Goal: Navigation & Orientation: Find specific page/section

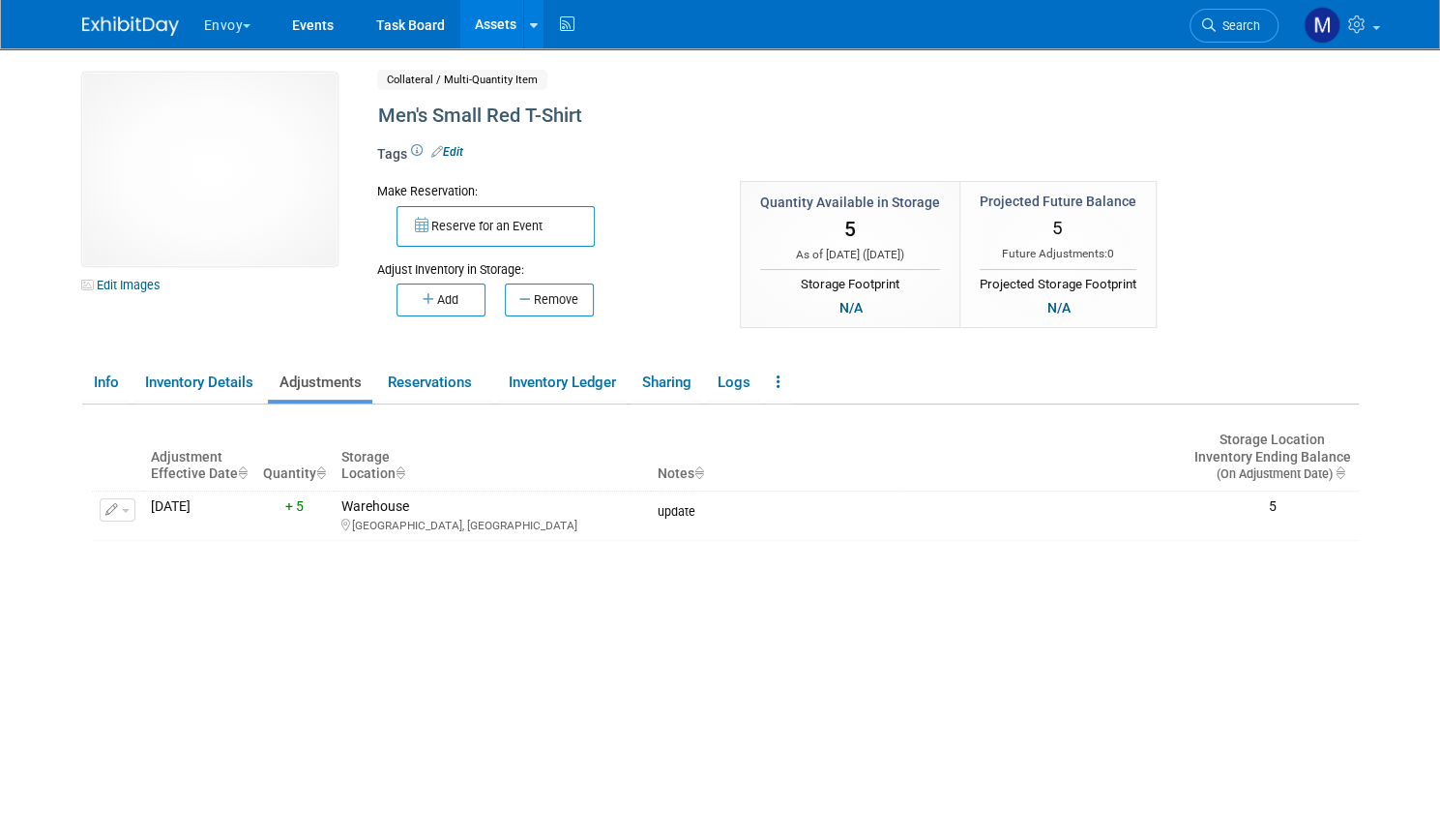
click at [220, 28] on button "Envoy" at bounding box center [239, 21] width 74 height 43
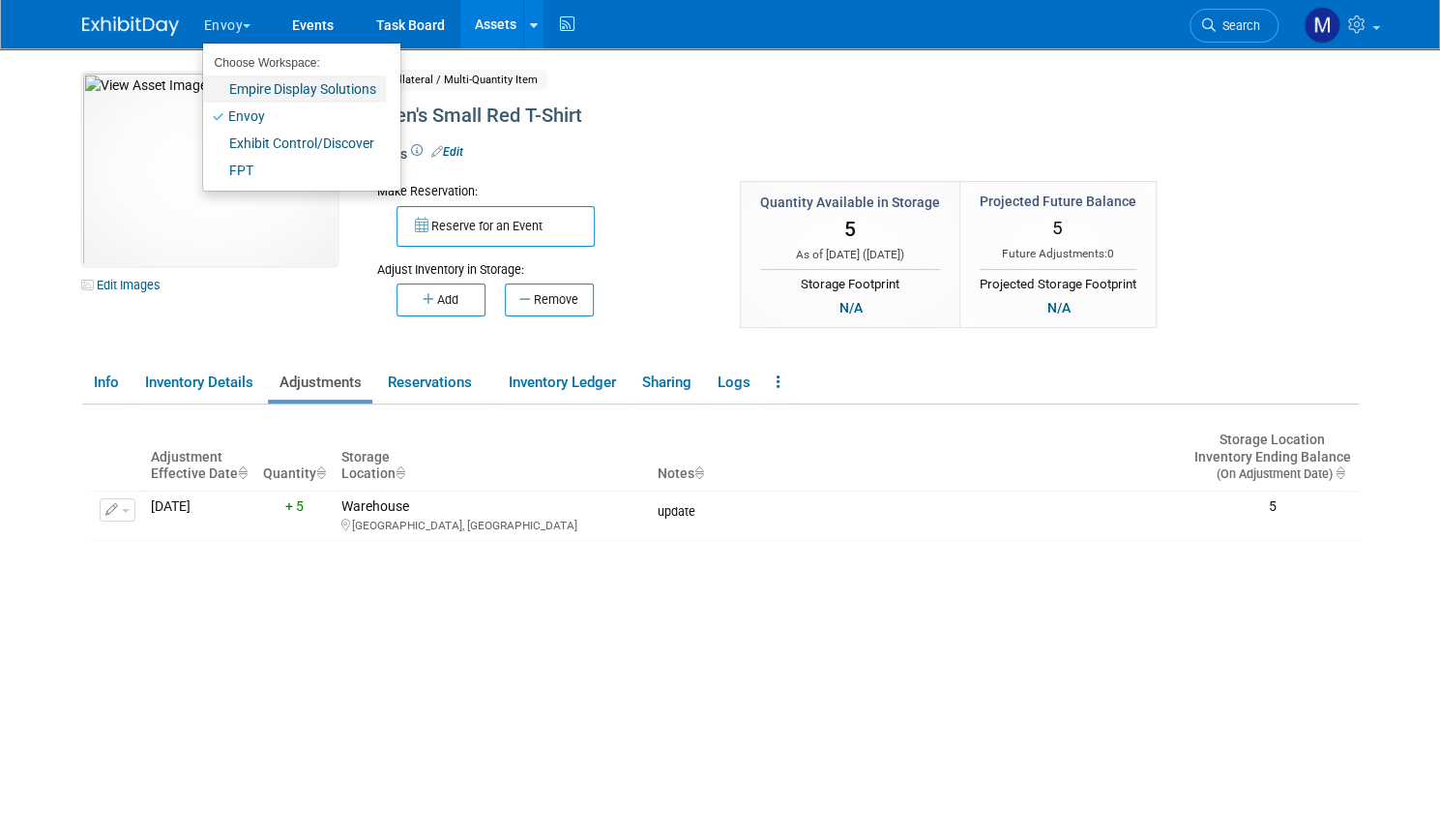
click at [223, 82] on link "Empire Display Solutions" at bounding box center [295, 89] width 183 height 27
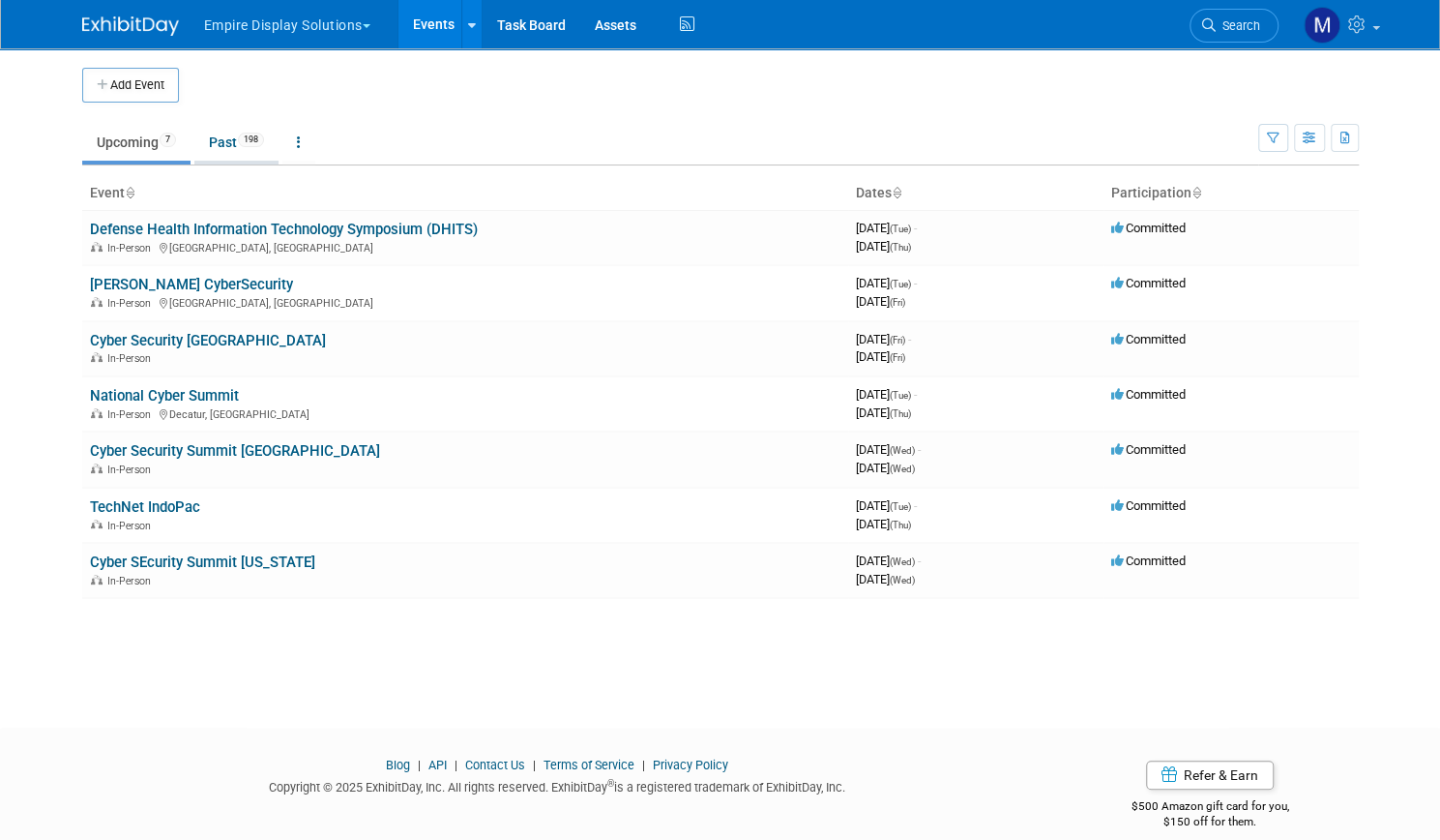
click at [214, 144] on link "Past 198" at bounding box center [236, 142] width 85 height 37
